Goal: Book appointment/travel/reservation

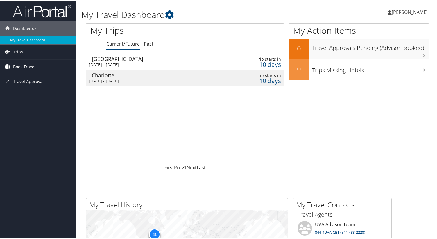
click at [32, 65] on span "Book Travel" at bounding box center [24, 66] width 22 height 15
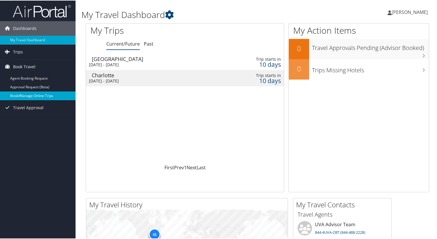
click at [35, 92] on link "Book/Manage Online Trips" at bounding box center [38, 95] width 76 height 9
